Goal: Find specific page/section: Find specific page/section

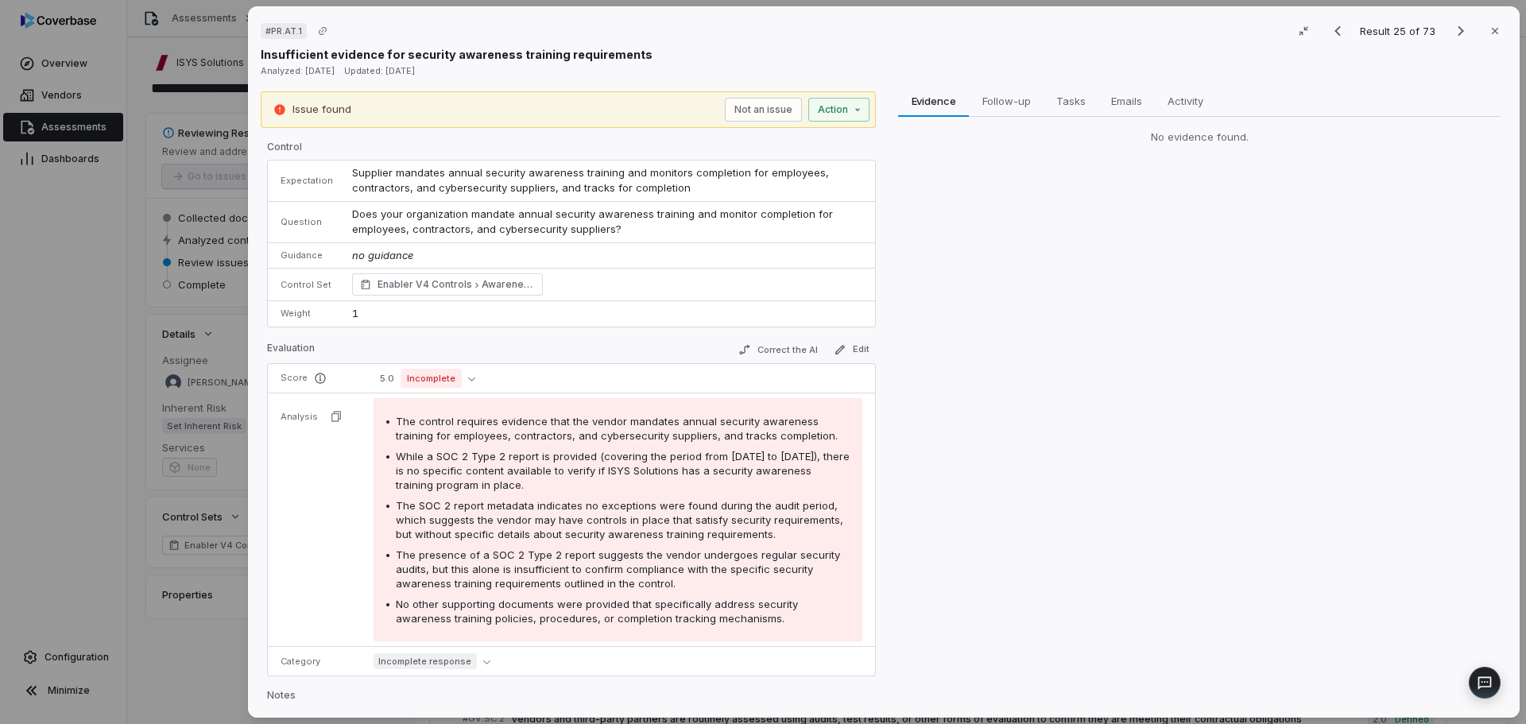
scroll to position [1112, 0]
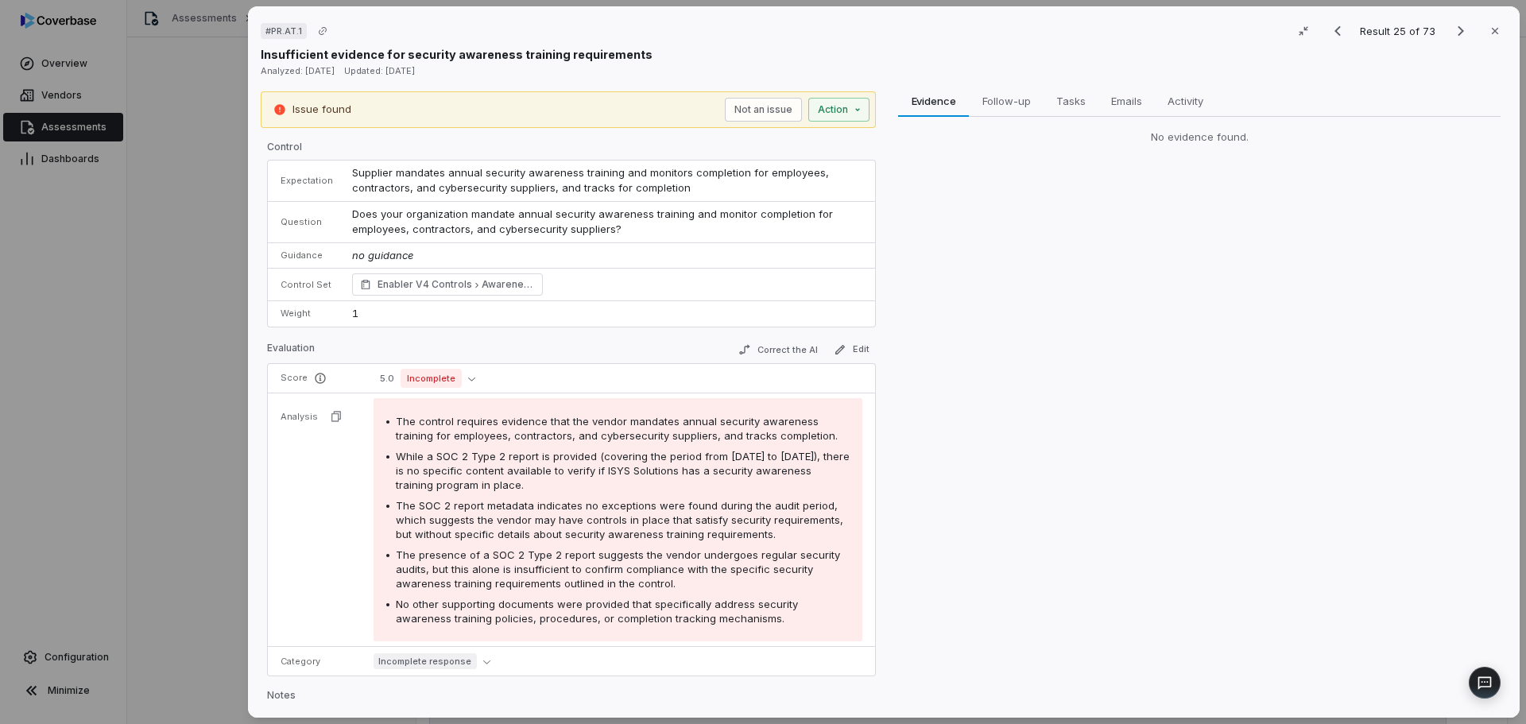
drag, startPoint x: 239, startPoint y: 297, endPoint x: 127, endPoint y: 173, distance: 167.1
click at [239, 296] on div "# PR.AT.1 Result 25 of 73 Close Insufficient evidence for security awareness tr…" at bounding box center [763, 362] width 1526 height 724
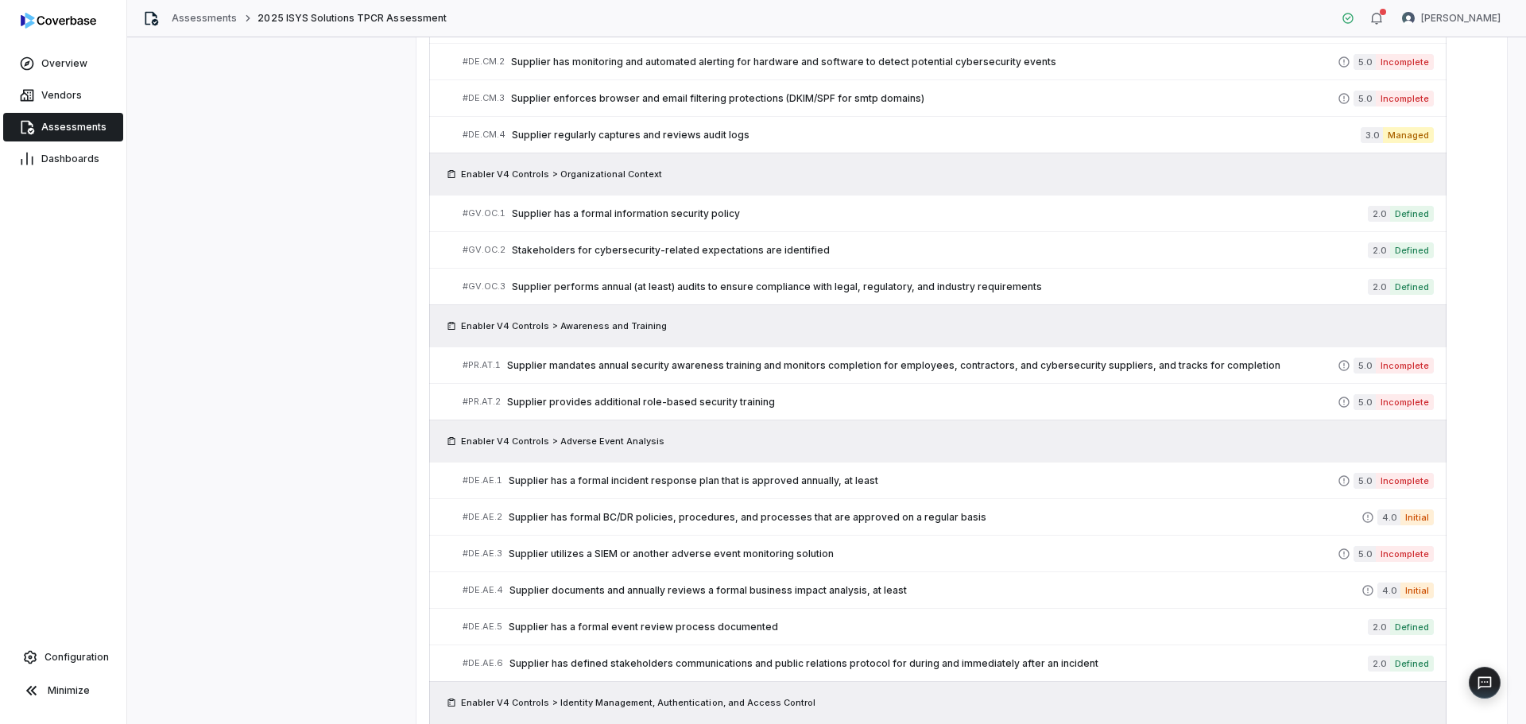
click at [82, 123] on span "Assessments" at bounding box center [73, 127] width 65 height 13
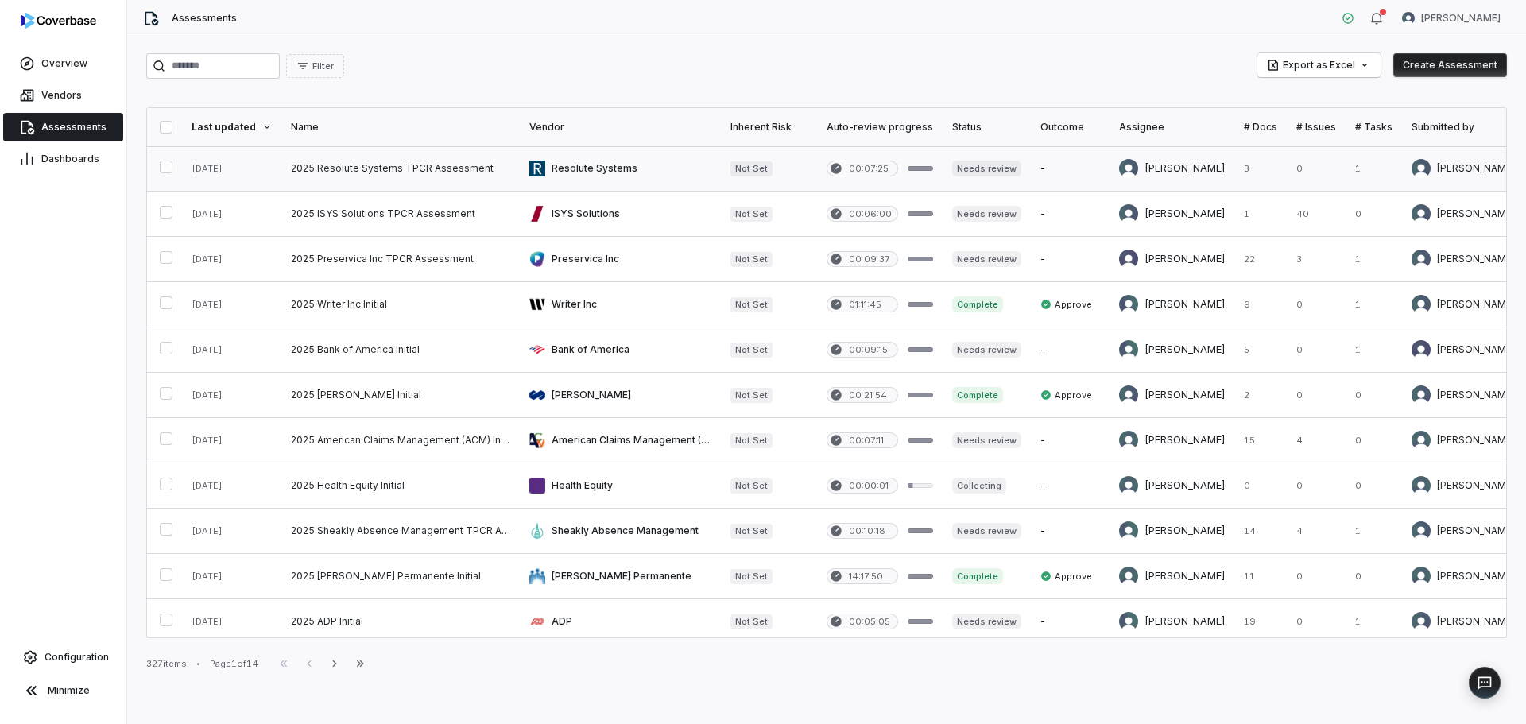
click at [358, 174] on link at bounding box center [400, 168] width 238 height 44
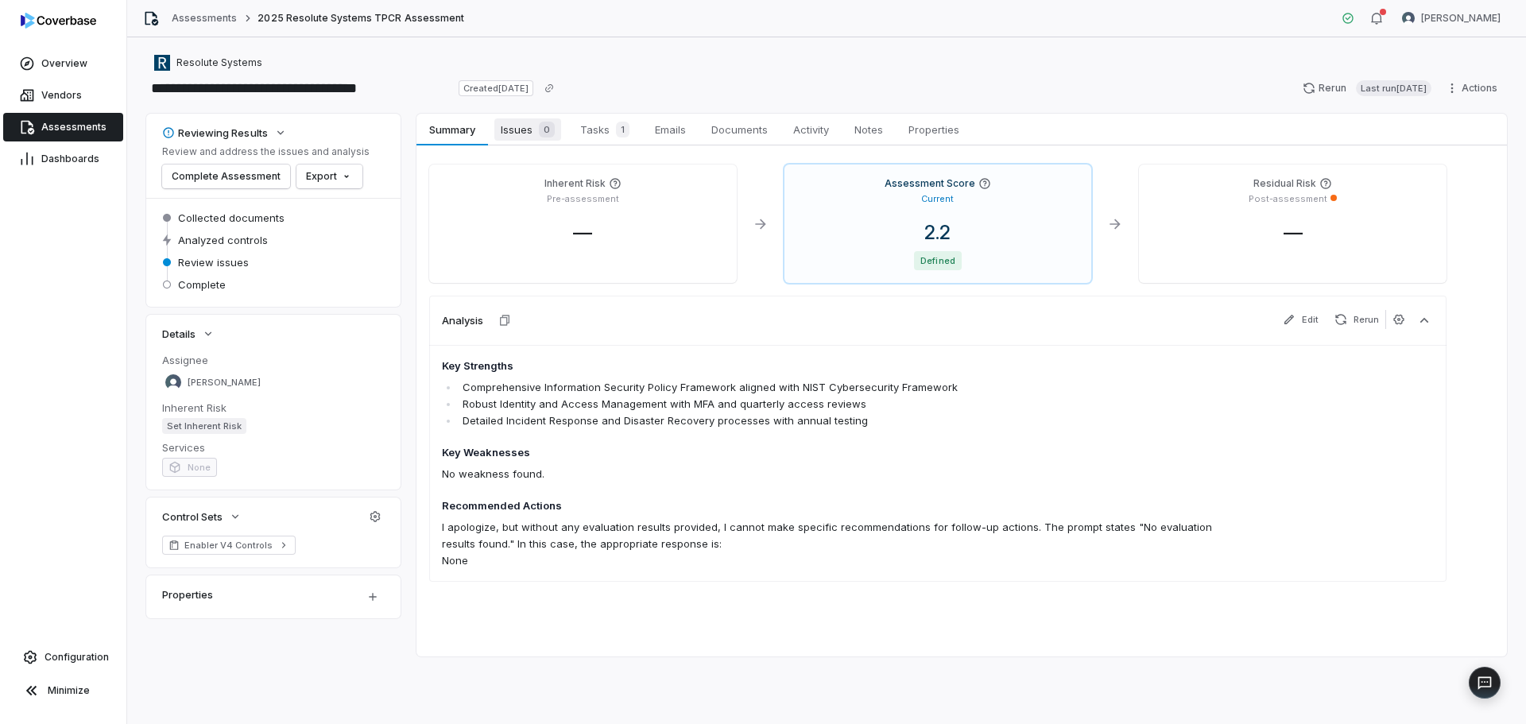
click at [527, 133] on span "Issues 0" at bounding box center [527, 129] width 67 height 22
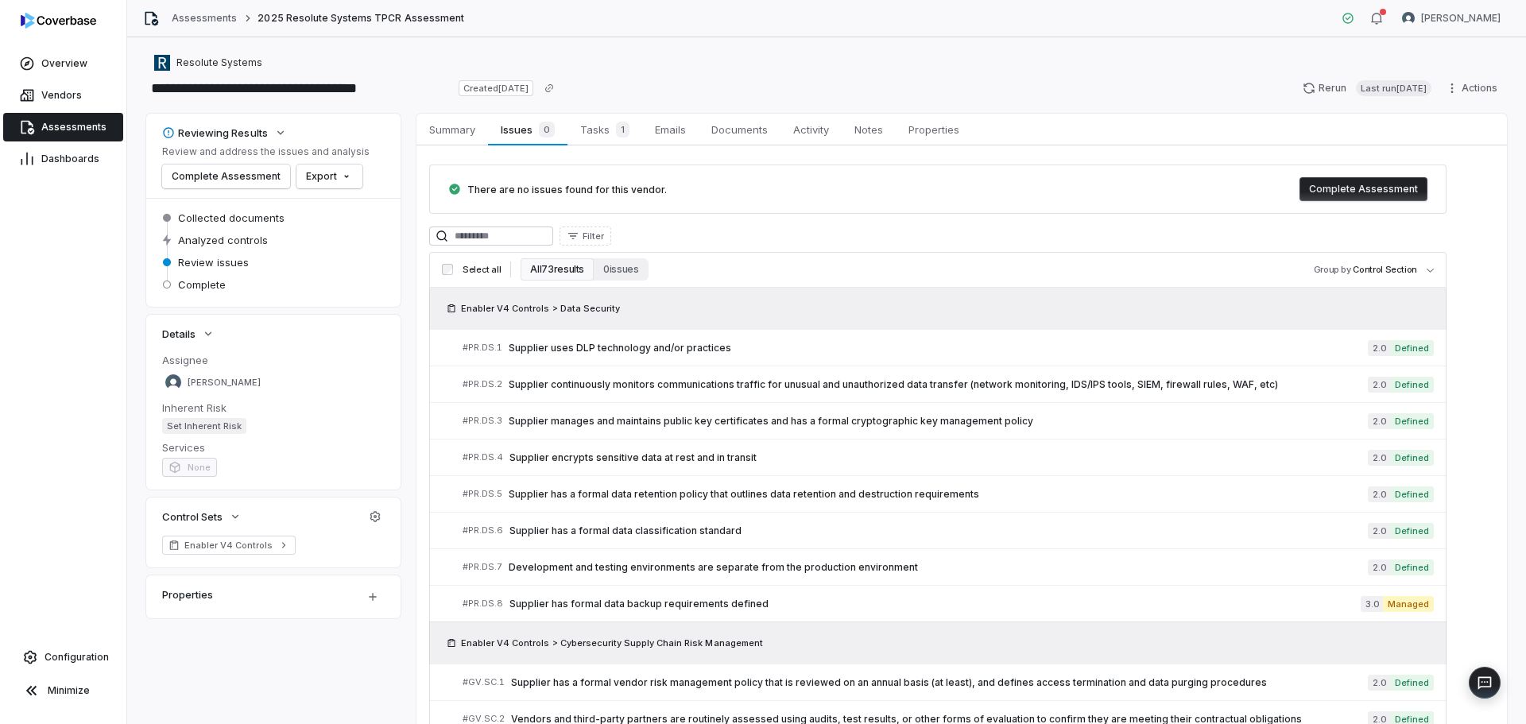
click at [444, 48] on div "**********" at bounding box center [826, 380] width 1398 height 687
click at [693, 571] on span "Development and testing environments are separate from the production environme…" at bounding box center [938, 567] width 859 height 13
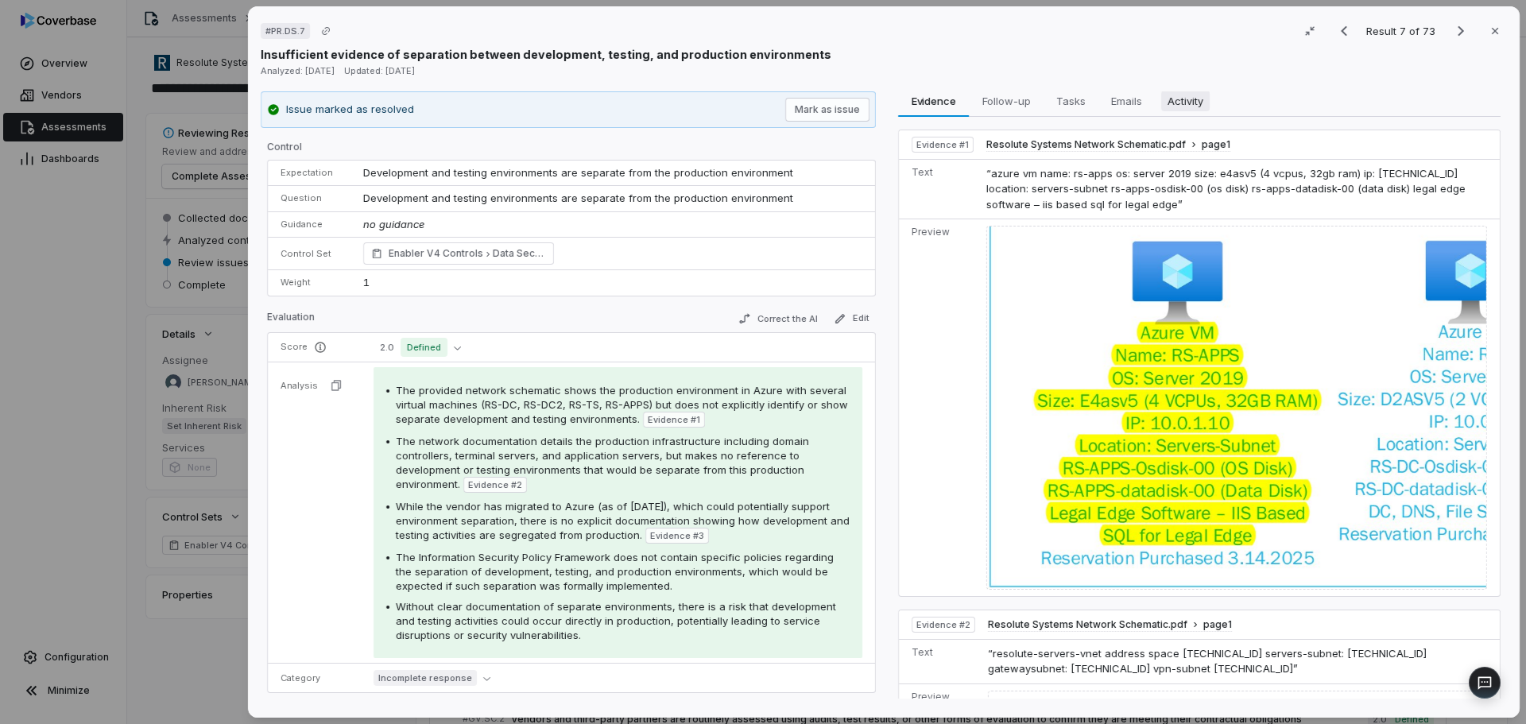
click at [1187, 94] on span "Activity" at bounding box center [1185, 101] width 48 height 21
